Goal: Task Accomplishment & Management: Complete application form

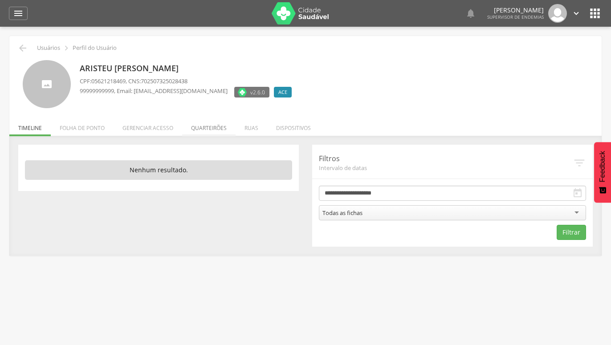
click at [213, 127] on li "Quarteirões" at bounding box center [208, 125] width 53 height 21
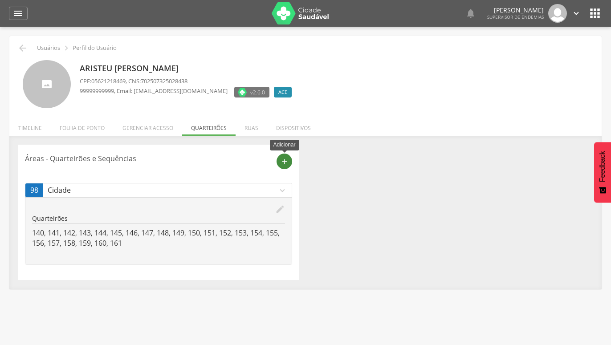
click at [283, 162] on icon "add" at bounding box center [285, 162] width 8 height 8
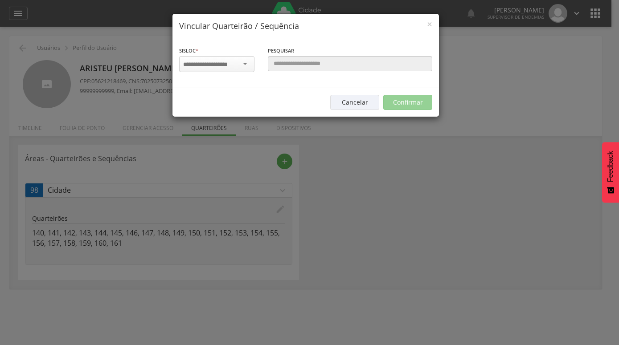
click at [249, 64] on div at bounding box center [216, 64] width 75 height 16
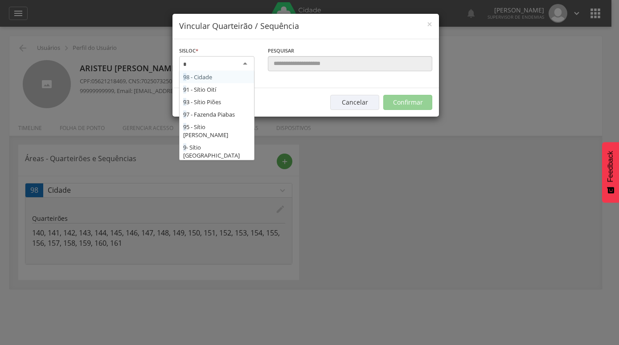
type input "**"
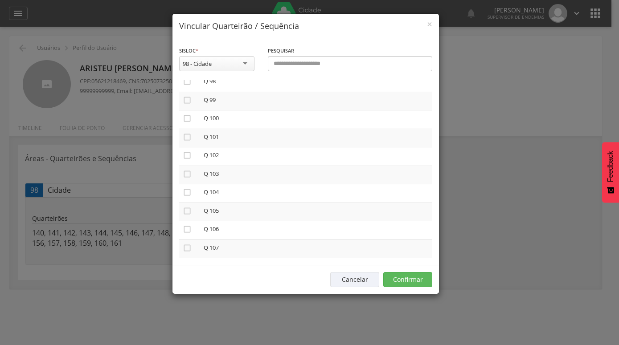
scroll to position [1828, 0]
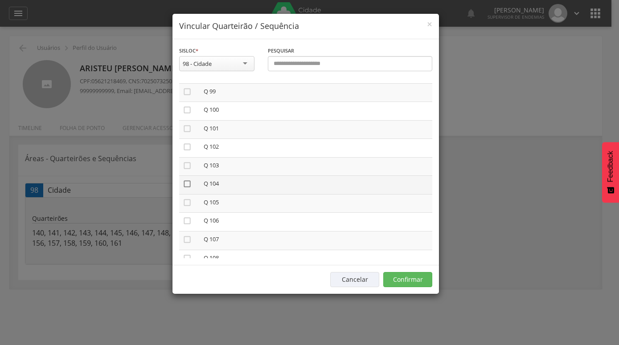
click at [188, 180] on icon "" at bounding box center [187, 184] width 9 height 9
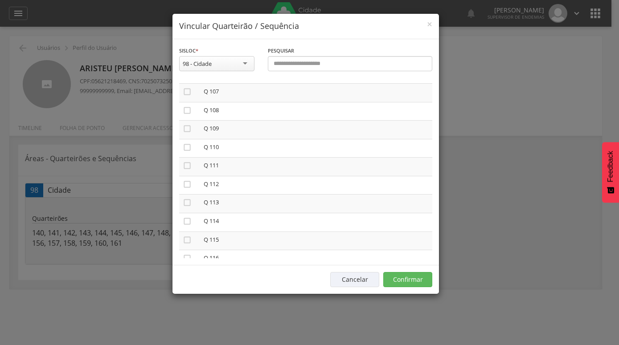
scroll to position [1980, 0]
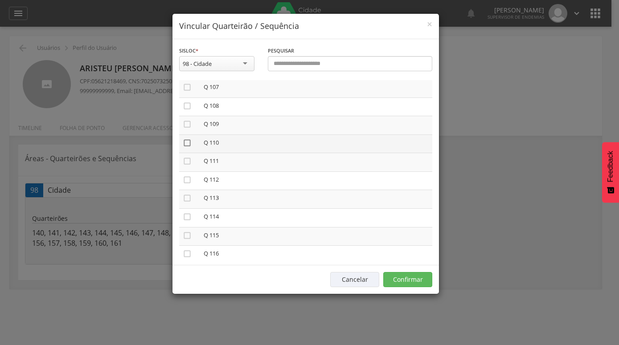
click at [186, 139] on icon "" at bounding box center [187, 143] width 9 height 9
click at [185, 231] on icon "" at bounding box center [187, 235] width 9 height 9
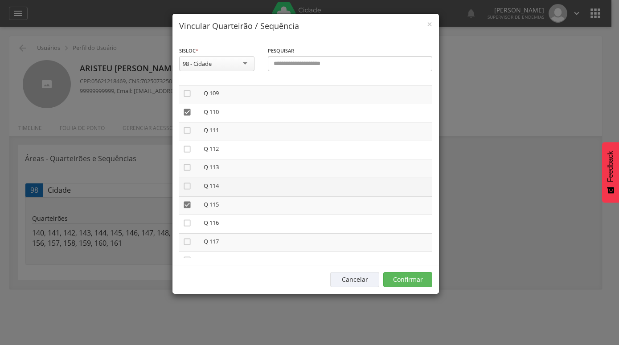
scroll to position [2031, 0]
click at [403, 279] on button "Confirmar" at bounding box center [407, 279] width 49 height 15
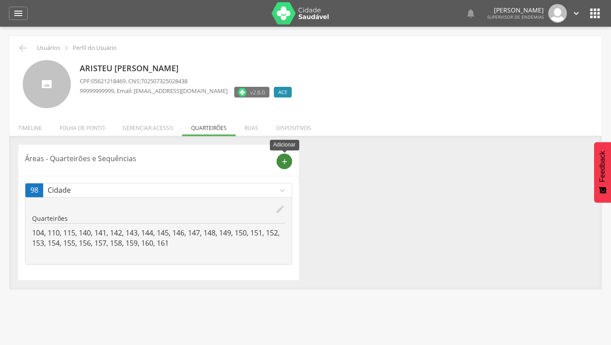
click at [284, 163] on icon "add" at bounding box center [285, 162] width 8 height 8
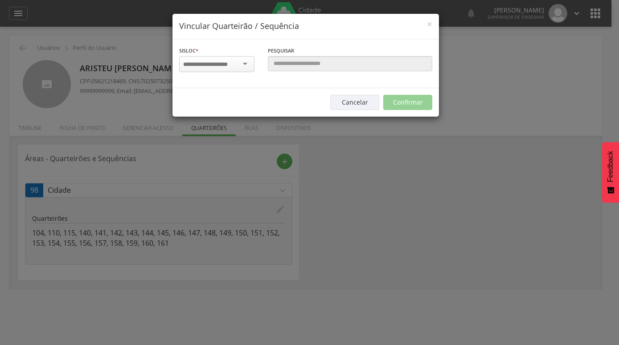
scroll to position [0, 0]
click at [242, 62] on div at bounding box center [216, 64] width 75 height 16
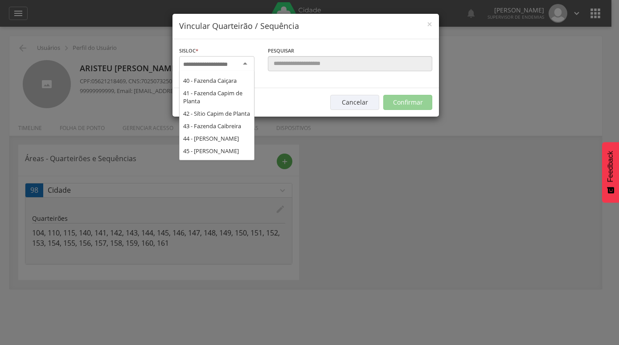
scroll to position [625, 0]
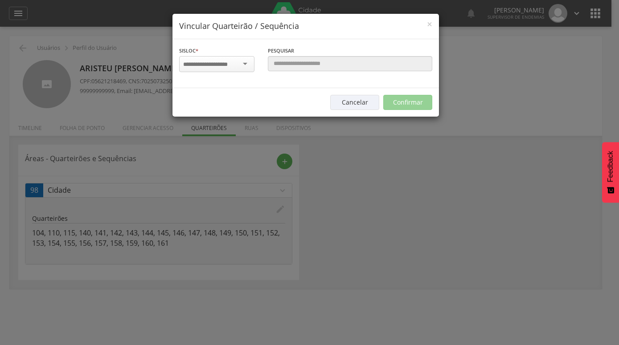
click at [348, 175] on div "× Vincular Quarteirão / Sequência Sisloc * 1 - Sítio Alto dos Cordeiros 2 - Sít…" at bounding box center [309, 172] width 619 height 345
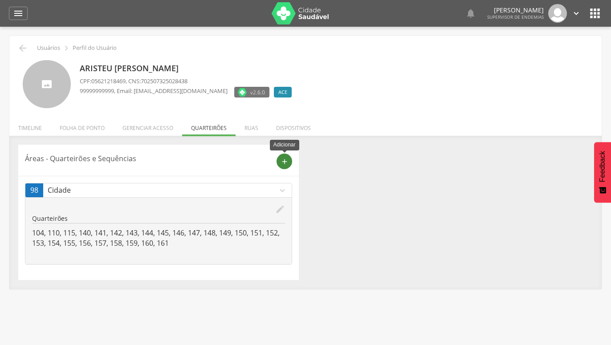
click at [286, 163] on icon "add" at bounding box center [285, 162] width 8 height 8
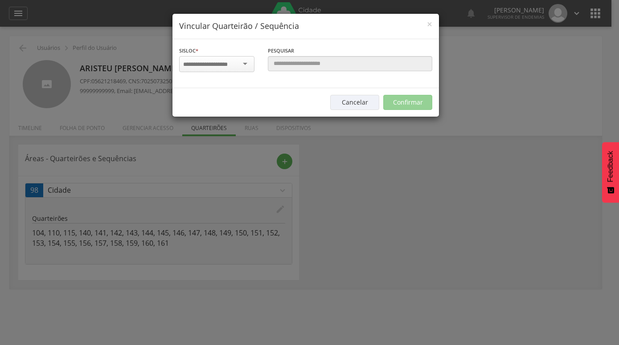
scroll to position [0, 0]
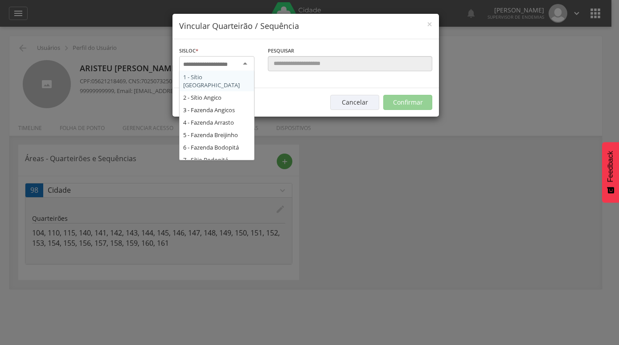
click at [248, 65] on div at bounding box center [216, 64] width 75 height 16
type input "**"
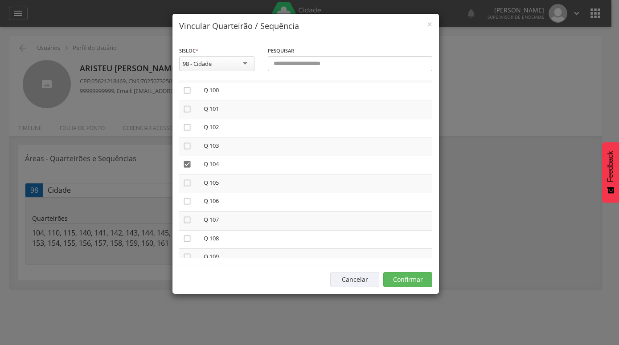
scroll to position [1828, 0]
click at [410, 280] on button "Confirmar" at bounding box center [407, 279] width 49 height 15
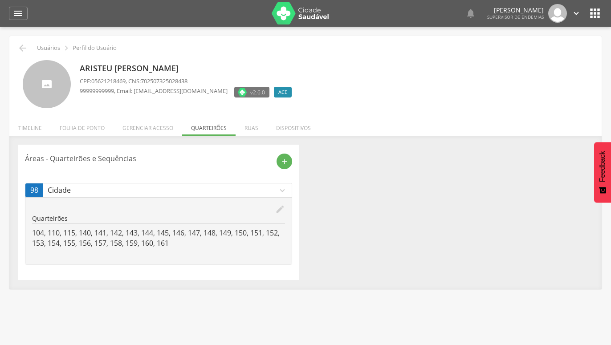
click at [284, 192] on icon "expand_more" at bounding box center [282, 191] width 10 height 10
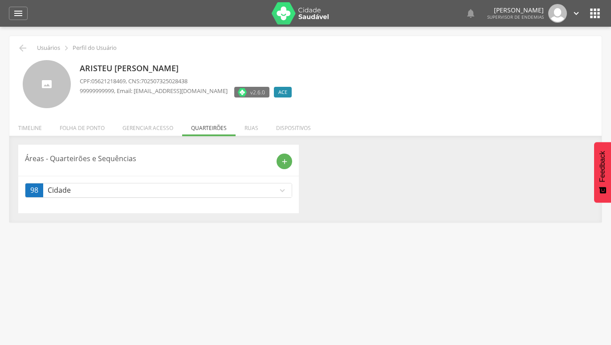
click at [284, 192] on icon "expand_more" at bounding box center [282, 191] width 10 height 10
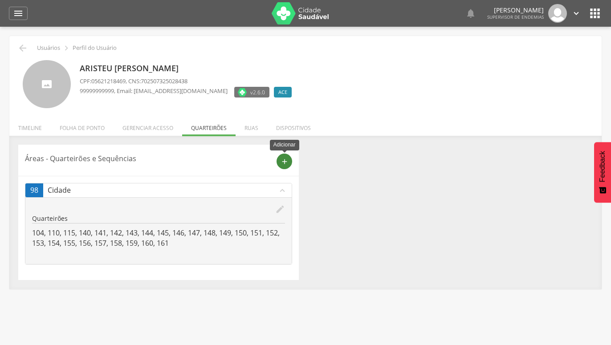
click at [284, 163] on icon "add" at bounding box center [285, 162] width 8 height 8
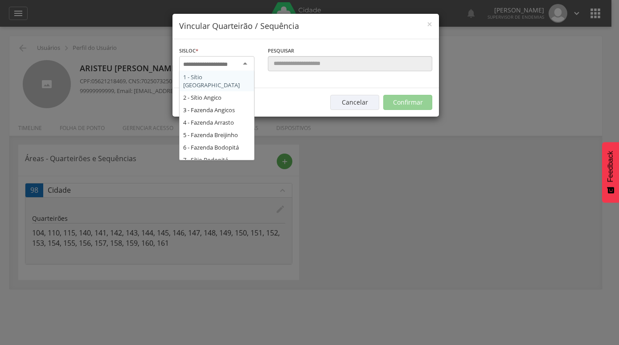
scroll to position [0, 0]
click at [245, 64] on div at bounding box center [216, 64] width 75 height 16
type input "**"
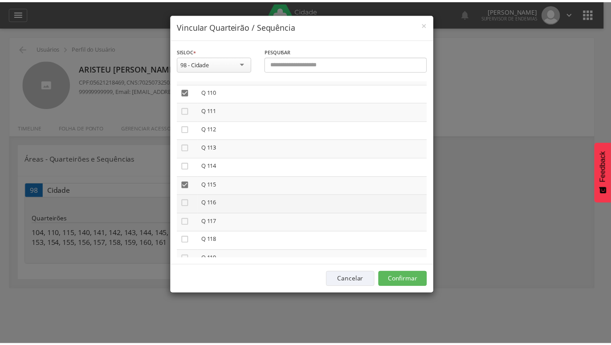
scroll to position [1930, 0]
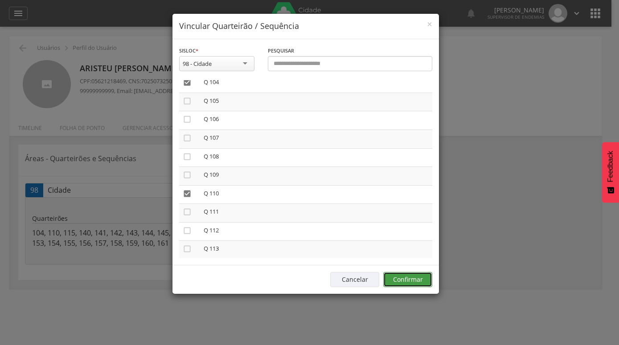
click at [402, 277] on button "Confirmar" at bounding box center [407, 279] width 49 height 15
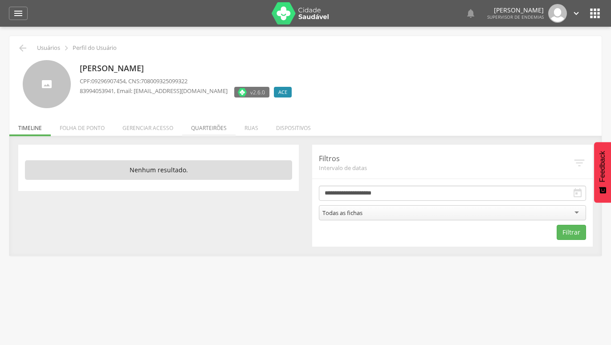
click at [208, 128] on li "Quarteirões" at bounding box center [208, 125] width 53 height 21
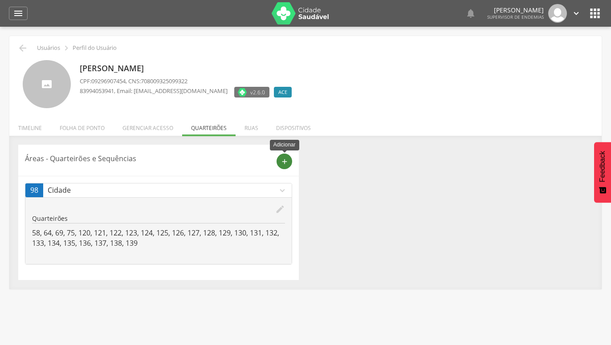
click at [283, 163] on icon "add" at bounding box center [285, 162] width 8 height 8
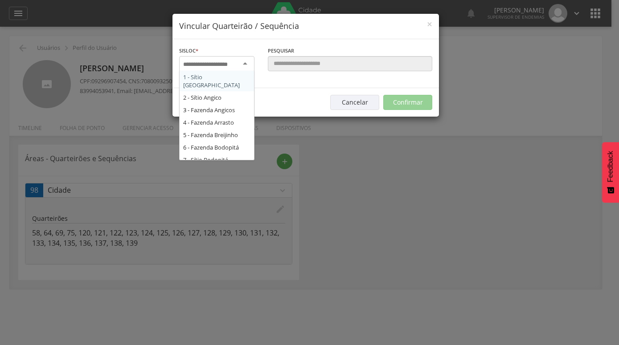
click at [246, 65] on div at bounding box center [216, 64] width 75 height 16
type input "***"
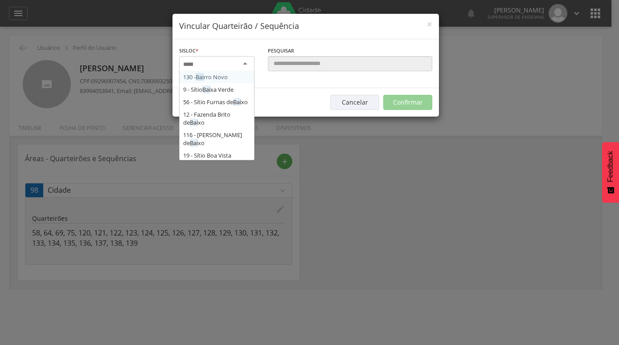
click at [218, 78] on div "Sisloc * 130 - Bai rro Novo 9 - Sítio Bai xa Verde 56 - Sítio Furnas de Bai xo …" at bounding box center [216, 64] width 89 height 36
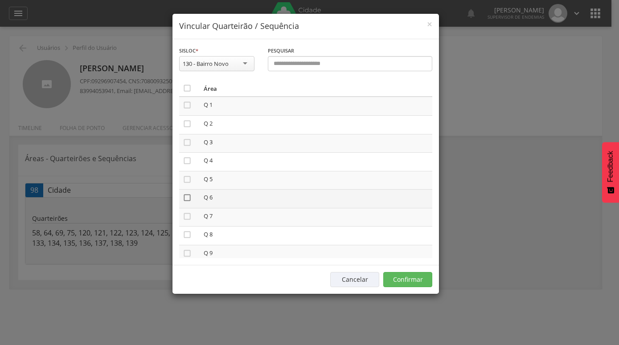
click at [187, 198] on icon "" at bounding box center [187, 197] width 9 height 9
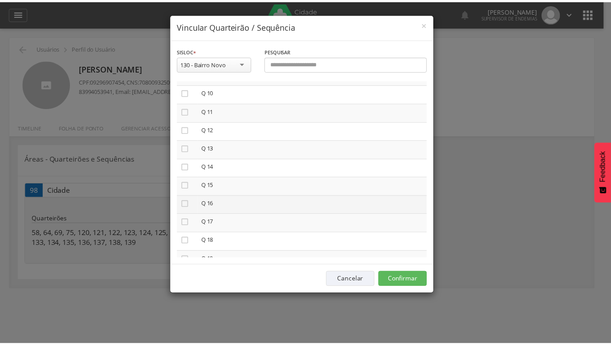
scroll to position [203, 0]
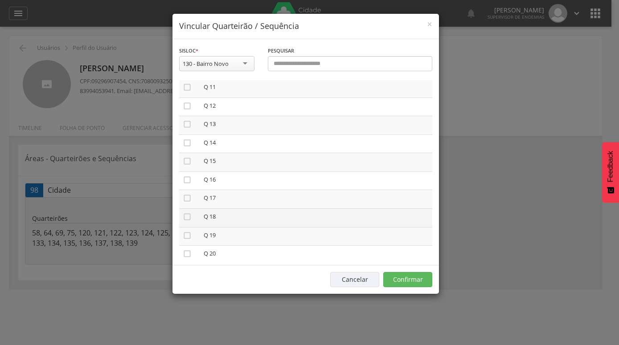
drag, startPoint x: 188, startPoint y: 216, endPoint x: 206, endPoint y: 224, distance: 19.7
click at [188, 216] on icon "" at bounding box center [187, 216] width 9 height 9
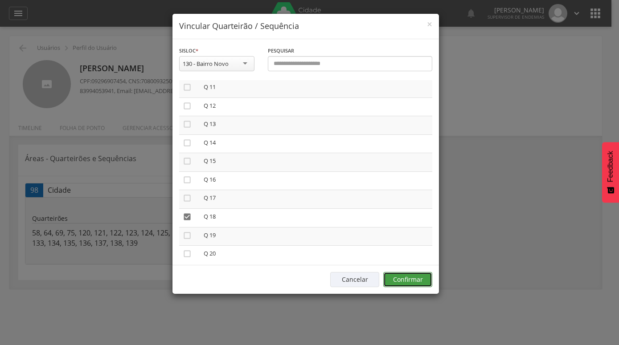
click at [404, 280] on button "Confirmar" at bounding box center [407, 279] width 49 height 15
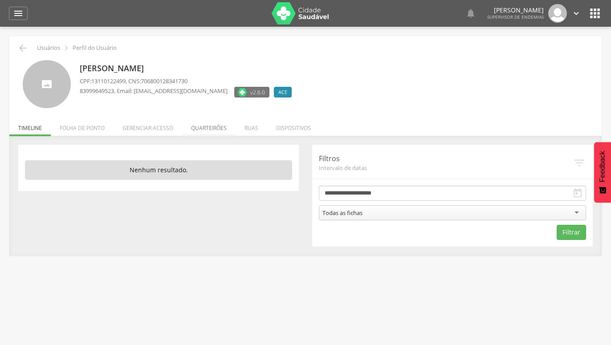
click at [205, 127] on li "Quarteirões" at bounding box center [208, 125] width 53 height 21
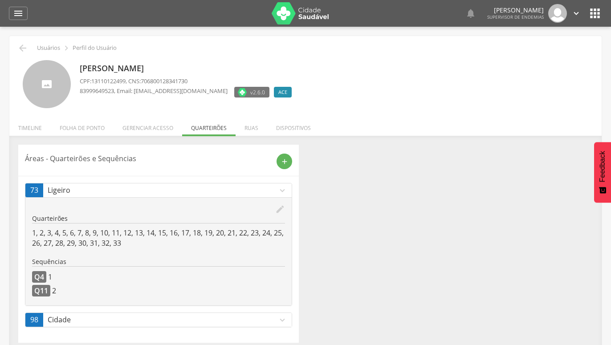
click at [281, 193] on icon "expand_more" at bounding box center [282, 191] width 10 height 10
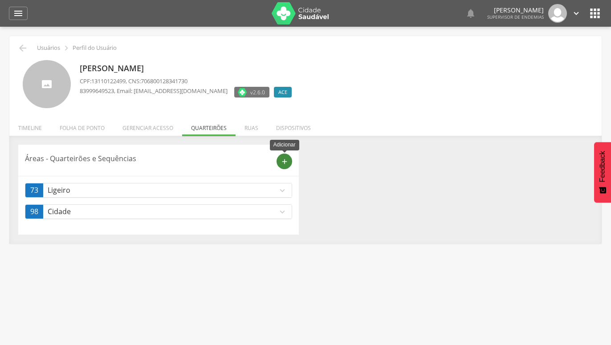
click at [283, 164] on icon "add" at bounding box center [285, 162] width 8 height 8
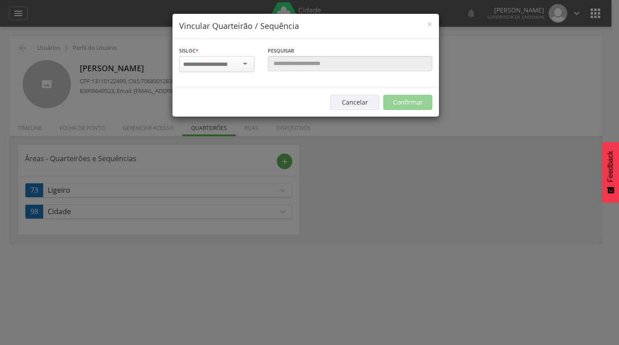
click at [241, 61] on div at bounding box center [216, 64] width 75 height 16
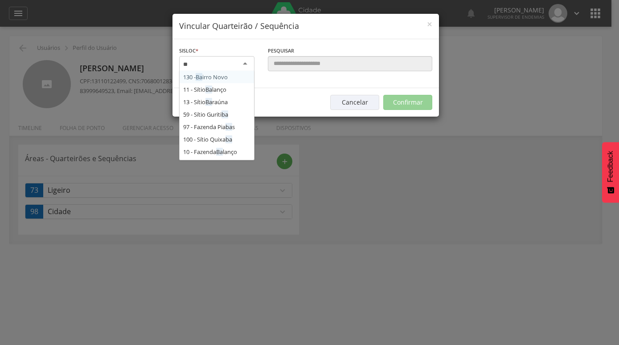
type input "***"
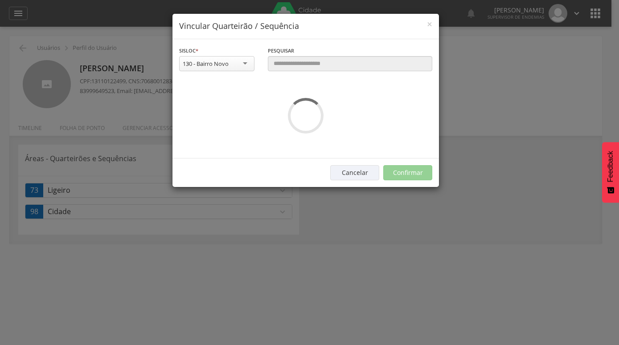
click at [228, 76] on div "**********" at bounding box center [216, 63] width 89 height 35
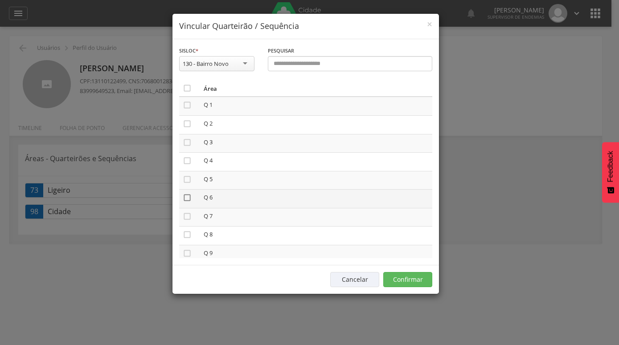
click at [187, 197] on icon "" at bounding box center [187, 197] width 9 height 9
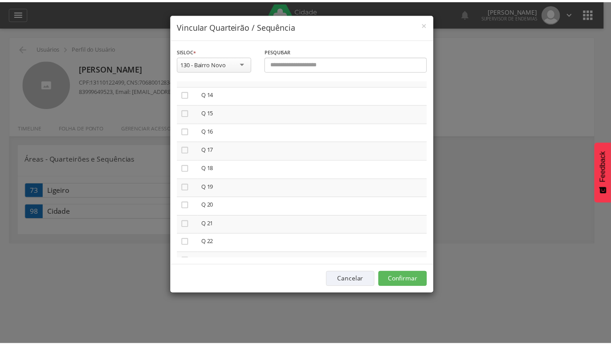
scroll to position [203, 0]
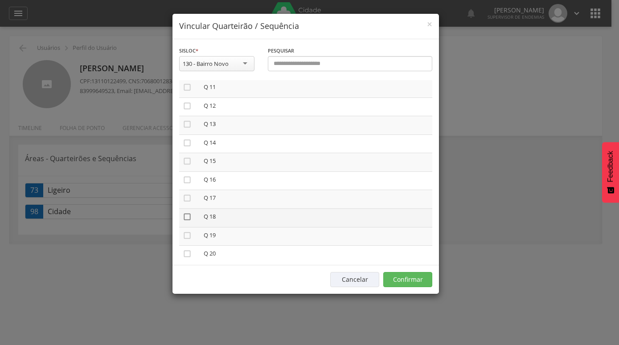
click at [190, 213] on icon "" at bounding box center [187, 216] width 9 height 9
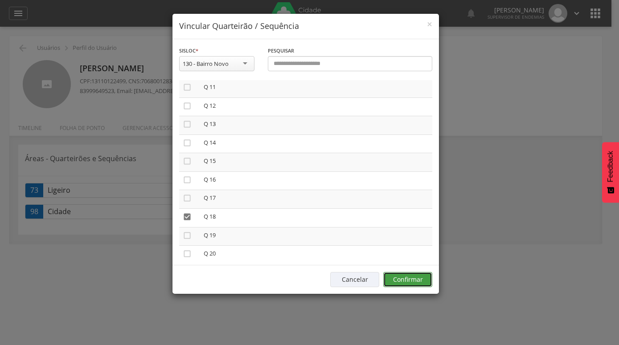
click at [400, 277] on button "Confirmar" at bounding box center [407, 279] width 49 height 15
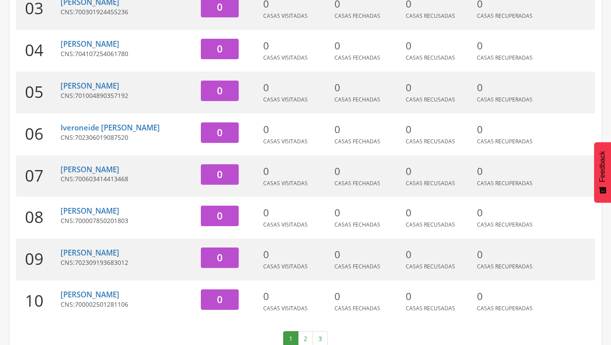
scroll to position [274, 0]
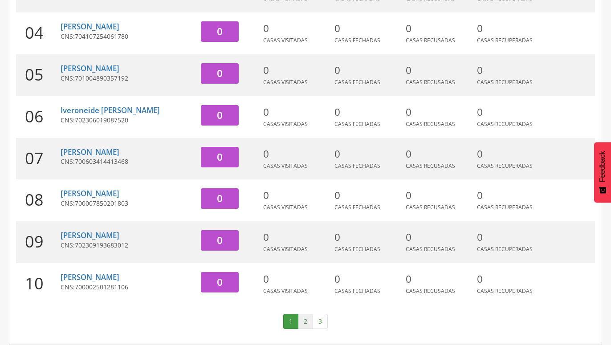
click at [308, 322] on link "2" at bounding box center [305, 321] width 15 height 15
click at [318, 323] on link "3" at bounding box center [320, 321] width 15 height 15
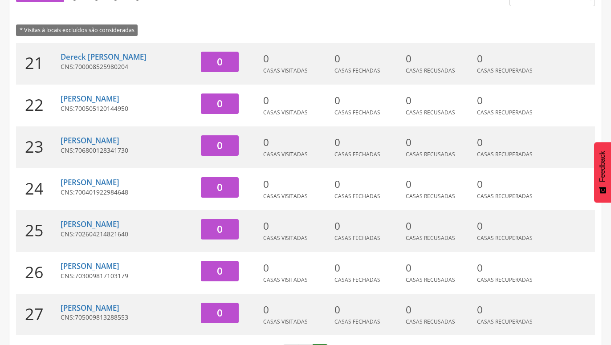
scroll to position [148, 0]
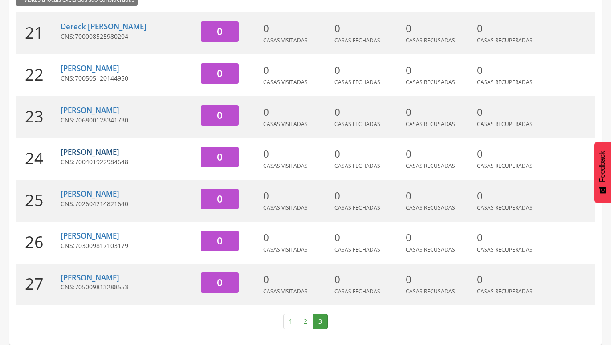
click at [108, 153] on link "[PERSON_NAME]" at bounding box center [90, 152] width 59 height 10
type input "**********"
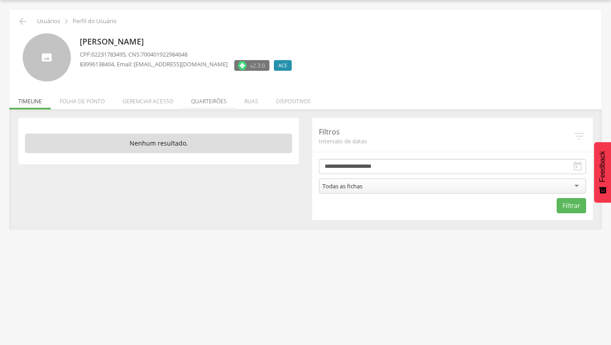
click at [211, 103] on li "Quarteirões" at bounding box center [208, 99] width 53 height 21
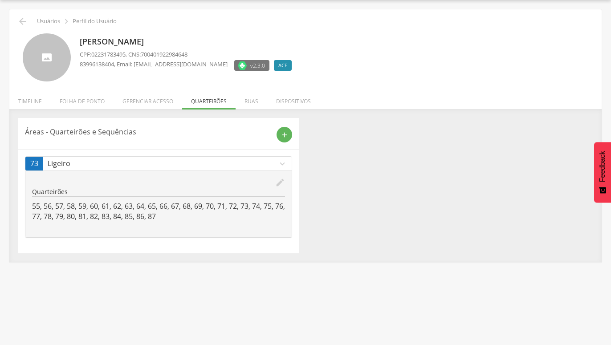
click at [395, 219] on div "Áreas - Quarteirões e Sequências add 73 Ligeiro expand_more edit Quarteirões 55…" at bounding box center [306, 185] width 588 height 135
click at [83, 100] on li "Folha de ponto" at bounding box center [82, 99] width 63 height 21
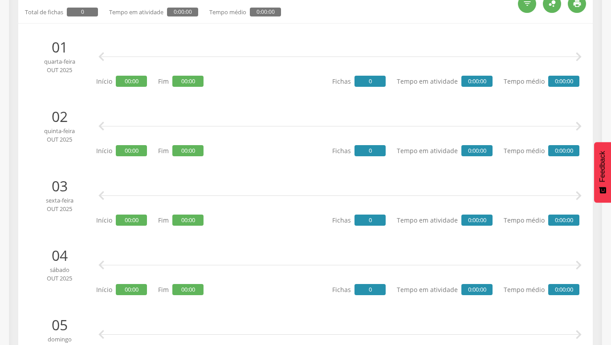
scroll to position [0, 0]
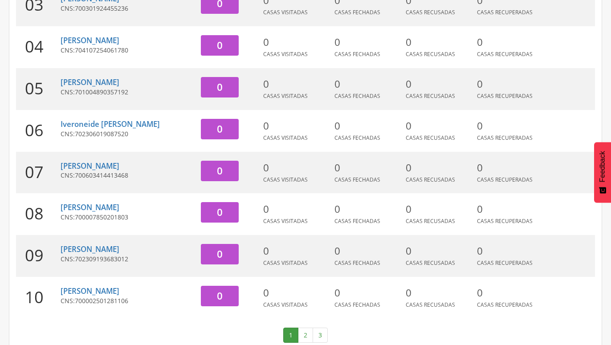
scroll to position [274, 0]
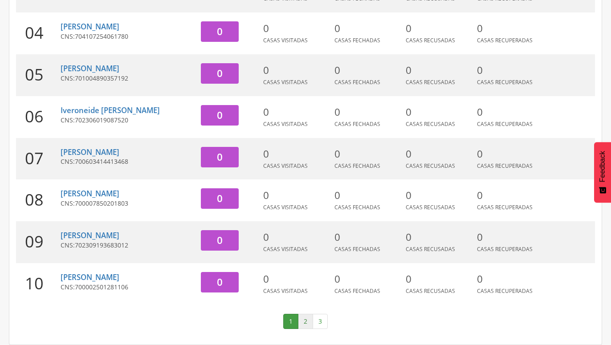
click at [304, 324] on link "2" at bounding box center [305, 321] width 15 height 15
click at [318, 321] on link "3" at bounding box center [320, 321] width 15 height 15
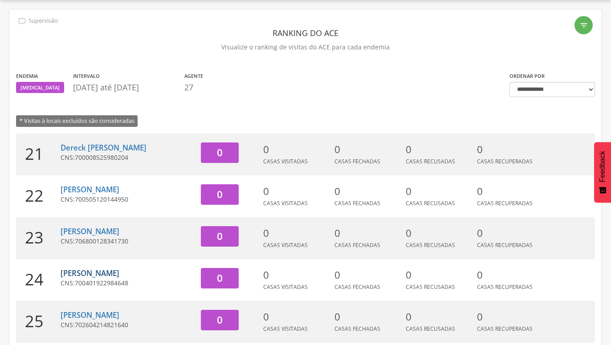
click at [100, 275] on link "[PERSON_NAME]" at bounding box center [90, 273] width 59 height 10
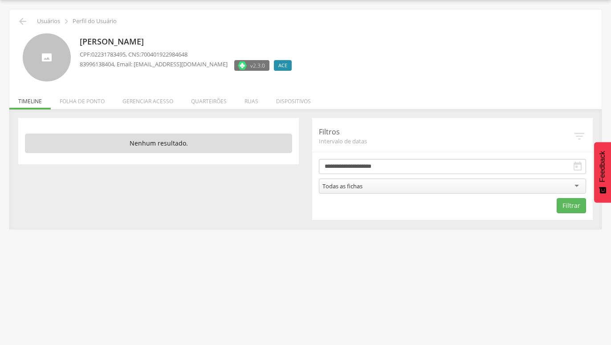
click at [578, 169] on icon "" at bounding box center [577, 166] width 11 height 11
click at [579, 186] on div "Todas as fichas" at bounding box center [452, 186] width 267 height 15
click at [579, 165] on icon "" at bounding box center [577, 166] width 11 height 11
click at [578, 168] on icon "" at bounding box center [577, 166] width 11 height 11
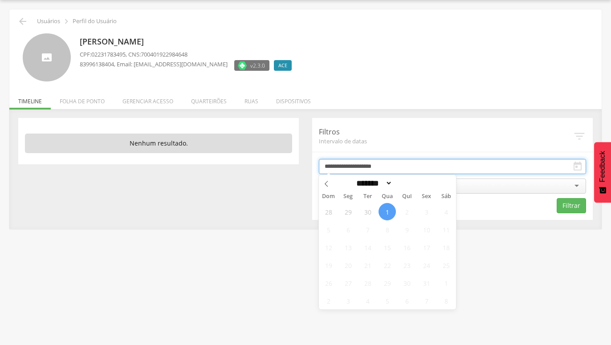
click at [390, 169] on input "**********" at bounding box center [452, 166] width 267 height 15
click at [326, 184] on icon at bounding box center [326, 184] width 6 height 6
select select "*"
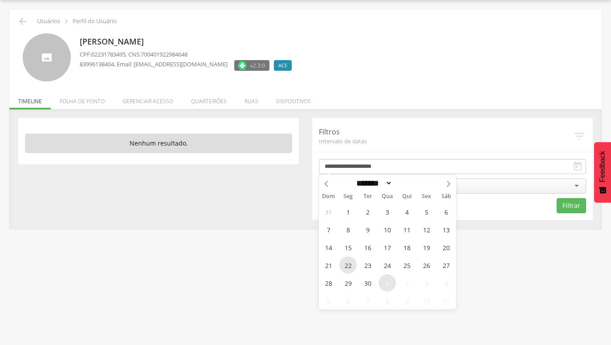
click at [347, 261] on span "22" at bounding box center [347, 265] width 17 height 17
type input "**********"
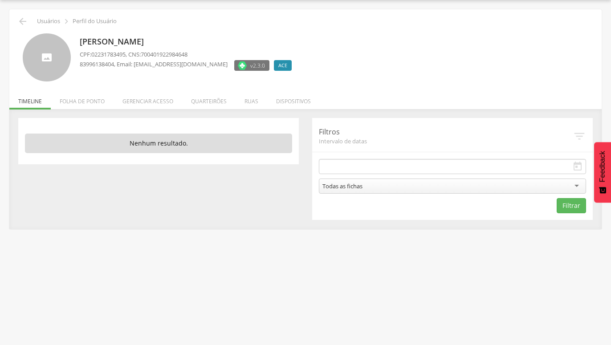
click at [509, 273] on div " Usuários  Perfil do Usuário [PERSON_NAME] CPF: 02231783495 , CNS: 7004019229…" at bounding box center [305, 172] width 611 height 345
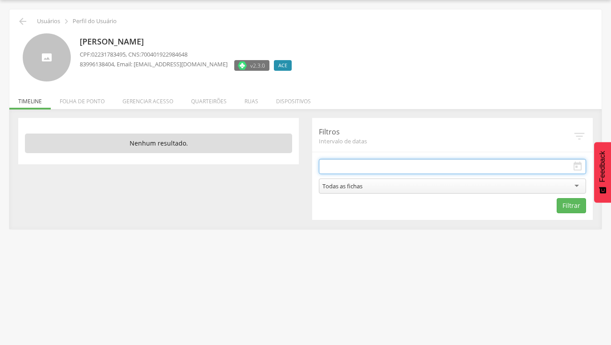
click at [356, 168] on input "text" at bounding box center [452, 166] width 267 height 15
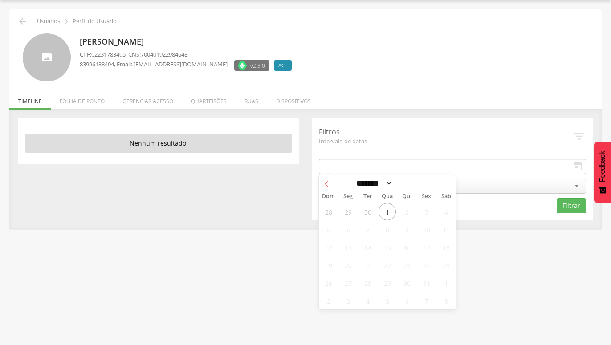
click at [333, 186] on span at bounding box center [326, 182] width 15 height 15
select select "*"
click at [355, 269] on span "22" at bounding box center [347, 265] width 17 height 17
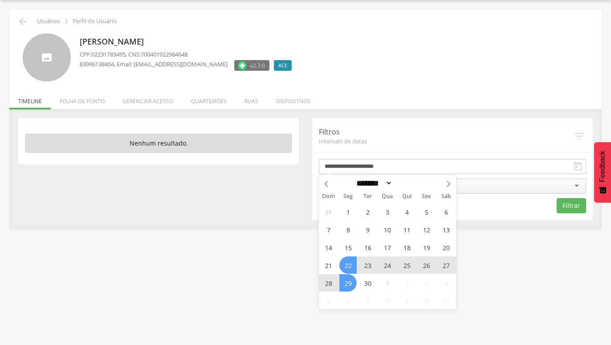
click at [351, 280] on span "29" at bounding box center [347, 282] width 17 height 17
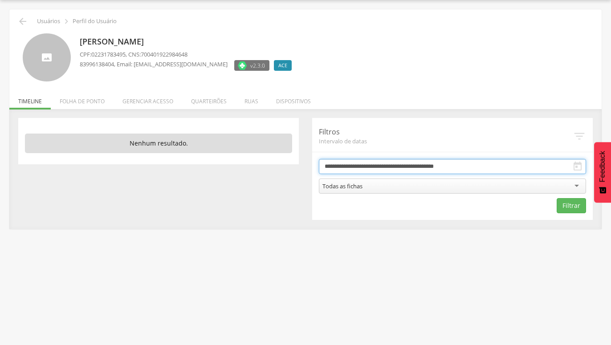
click at [479, 170] on input "**********" at bounding box center [452, 166] width 267 height 15
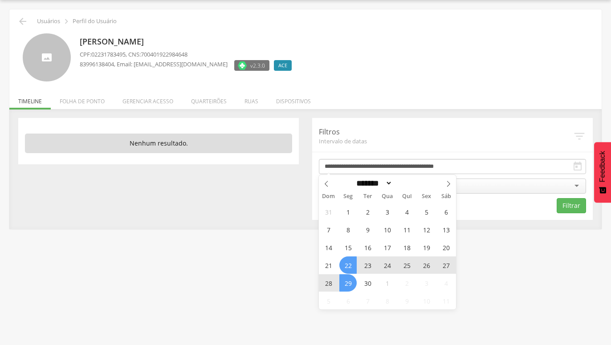
click at [347, 282] on span "29" at bounding box center [347, 282] width 17 height 17
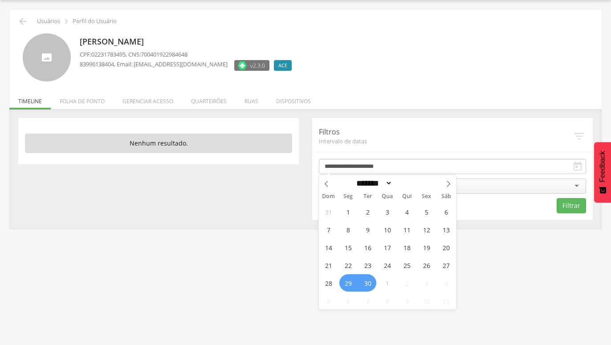
click at [372, 286] on span "30" at bounding box center [367, 282] width 17 height 17
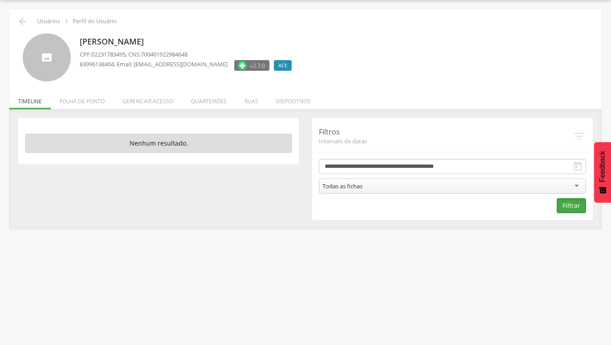
click at [572, 204] on button "Filtrar" at bounding box center [571, 205] width 29 height 15
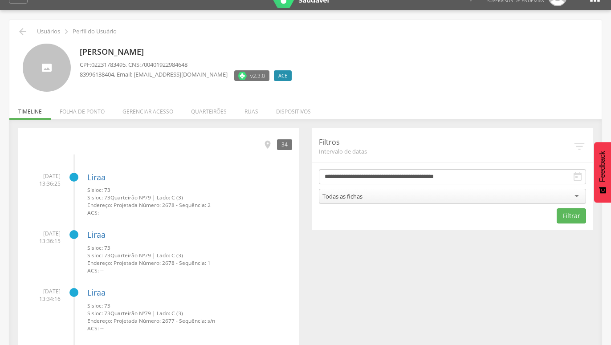
scroll to position [15, 0]
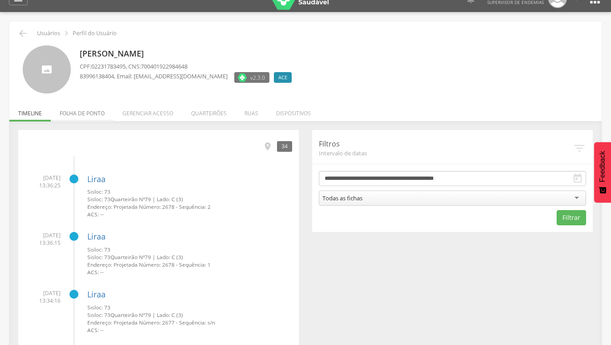
click at [89, 111] on li "Folha de ponto" at bounding box center [82, 111] width 63 height 21
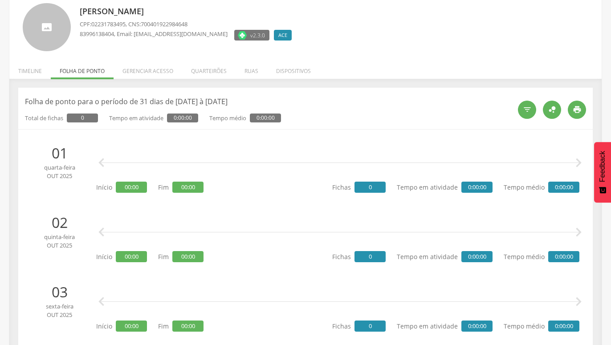
scroll to position [0, 0]
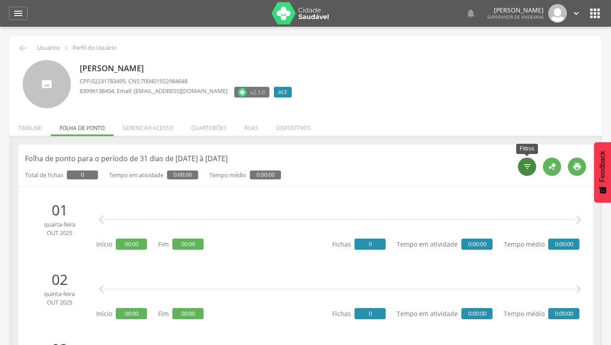
click at [525, 168] on icon "" at bounding box center [527, 166] width 9 height 9
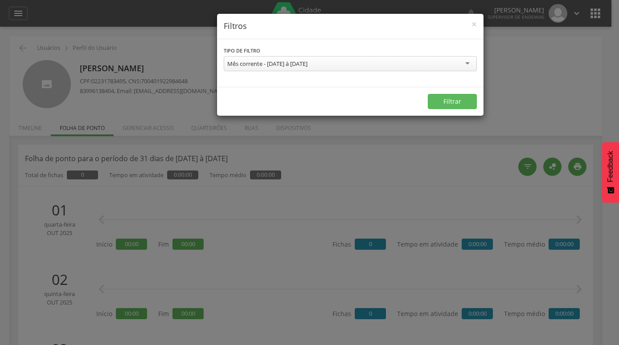
click at [465, 64] on div "Mês corrente - [DATE] à [DATE]" at bounding box center [350, 63] width 253 height 15
click at [339, 81] on div "**********" at bounding box center [350, 63] width 266 height 48
click at [446, 101] on button "Filtrar" at bounding box center [452, 101] width 49 height 15
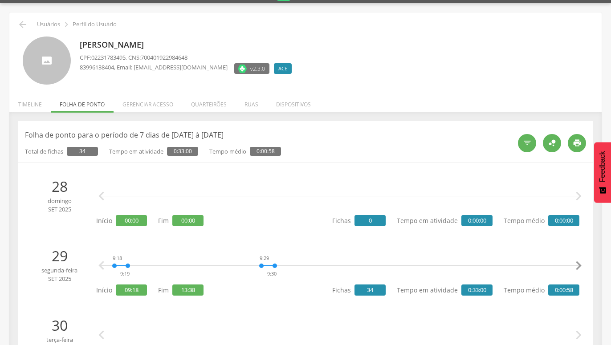
scroll to position [91, 0]
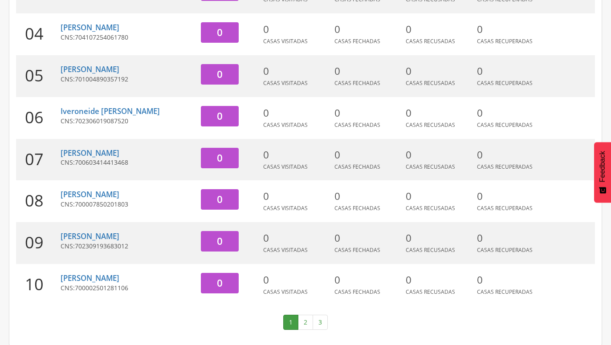
scroll to position [274, 0]
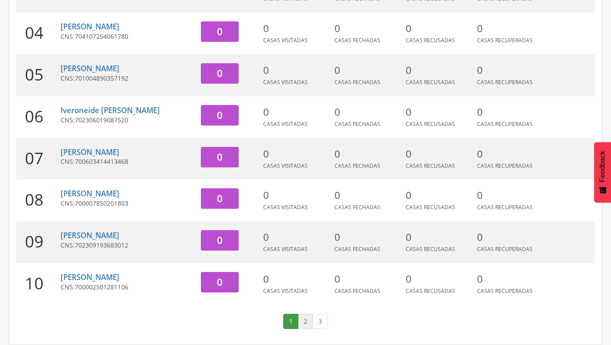
click at [308, 319] on link "2" at bounding box center [305, 321] width 15 height 15
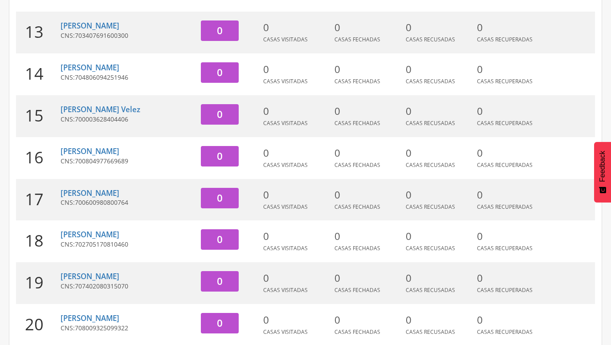
scroll to position [254, 0]
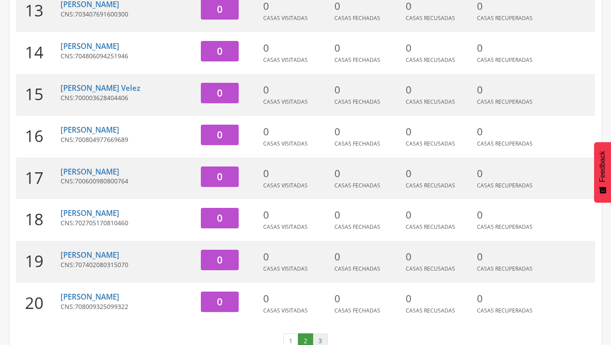
click at [317, 341] on link "3" at bounding box center [320, 341] width 15 height 15
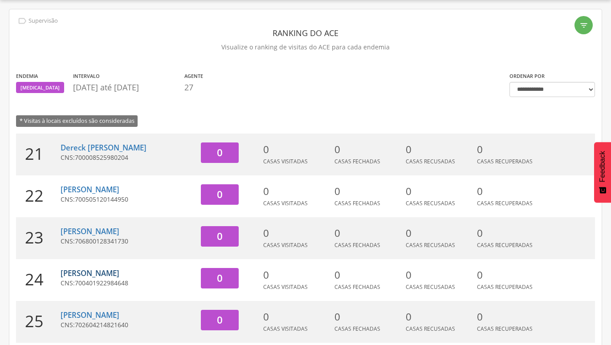
click at [94, 271] on link "[PERSON_NAME]" at bounding box center [90, 273] width 59 height 10
type input "**********"
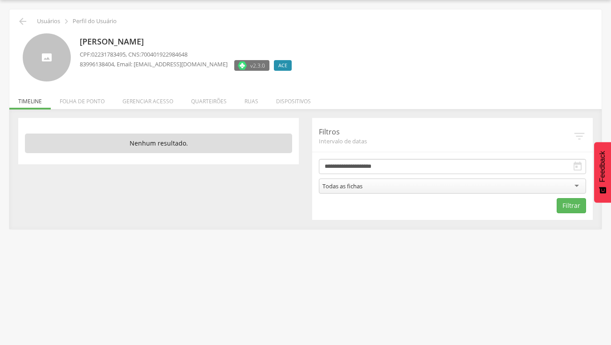
click at [575, 169] on icon "" at bounding box center [577, 166] width 11 height 11
click at [577, 168] on icon "" at bounding box center [577, 166] width 11 height 11
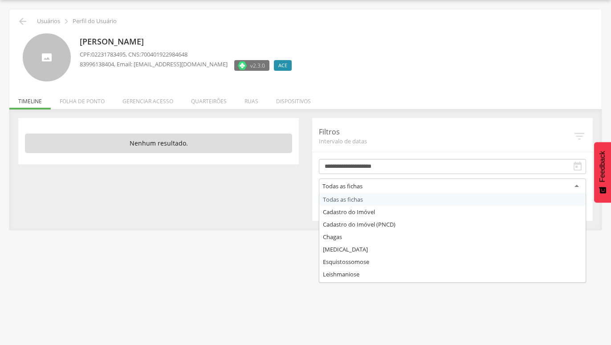
click at [577, 186] on div "Todas as fichas" at bounding box center [452, 187] width 267 height 16
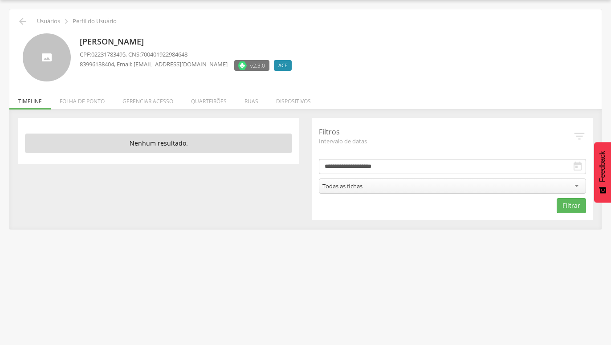
click at [577, 186] on div "Todas as fichas" at bounding box center [452, 186] width 267 height 15
click at [216, 264] on div " Usuários  Perfil do Usuário [PERSON_NAME] CPF: 02231783495 , CNS: 7004019229…" at bounding box center [305, 172] width 611 height 345
click at [577, 166] on icon "" at bounding box center [577, 166] width 11 height 11
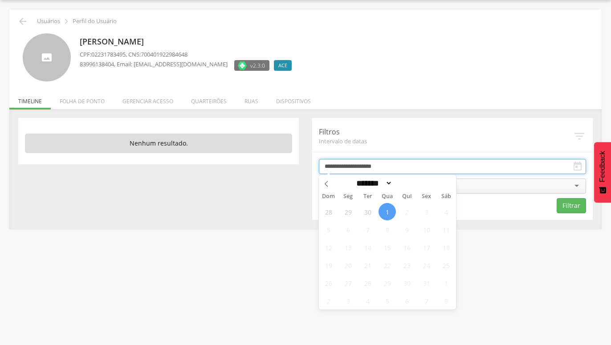
click at [397, 171] on input "**********" at bounding box center [452, 166] width 267 height 15
click at [325, 185] on icon at bounding box center [326, 184] width 6 height 6
select select "*"
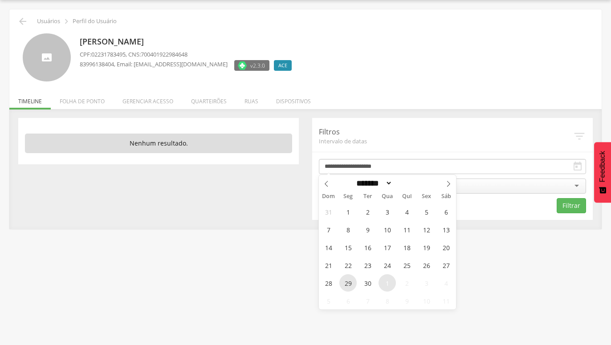
click at [349, 281] on span "29" at bounding box center [347, 282] width 17 height 17
type input "**********"
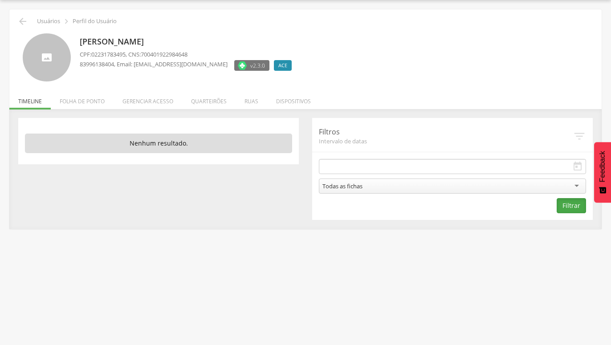
click at [572, 208] on button "Filtrar" at bounding box center [571, 205] width 29 height 15
click at [579, 169] on icon "" at bounding box center [577, 166] width 11 height 11
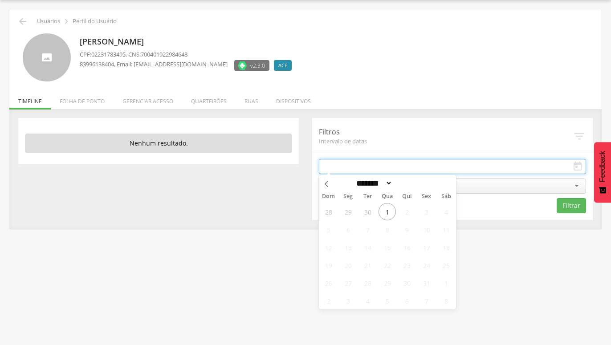
click at [493, 172] on input "text" at bounding box center [452, 166] width 267 height 15
click at [324, 184] on span at bounding box center [326, 182] width 15 height 15
select select "*"
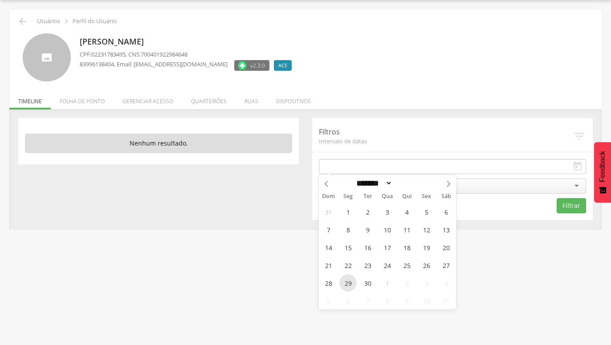
click at [348, 286] on span "29" at bounding box center [347, 282] width 17 height 17
click at [368, 282] on span "30" at bounding box center [367, 282] width 17 height 17
type input "**********"
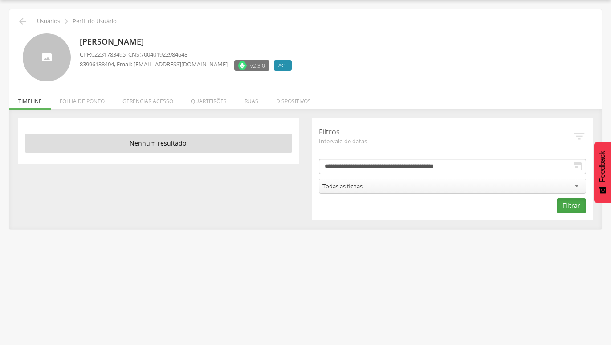
click at [570, 207] on button "Filtrar" at bounding box center [571, 205] width 29 height 15
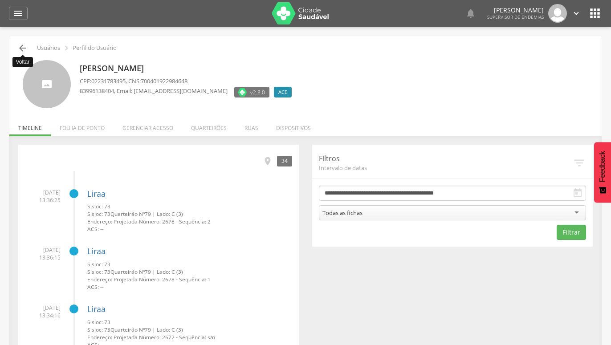
click at [21, 48] on icon "" at bounding box center [22, 48] width 11 height 11
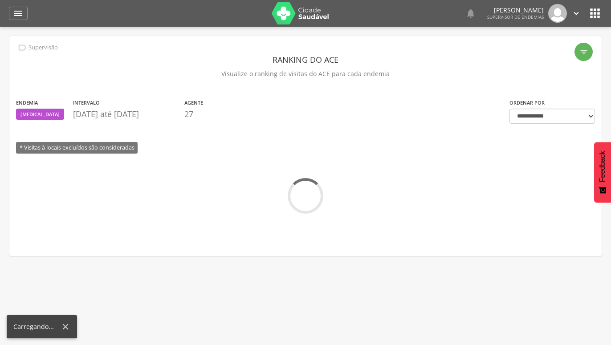
scroll to position [27, 0]
